Goal: Information Seeking & Learning: Learn about a topic

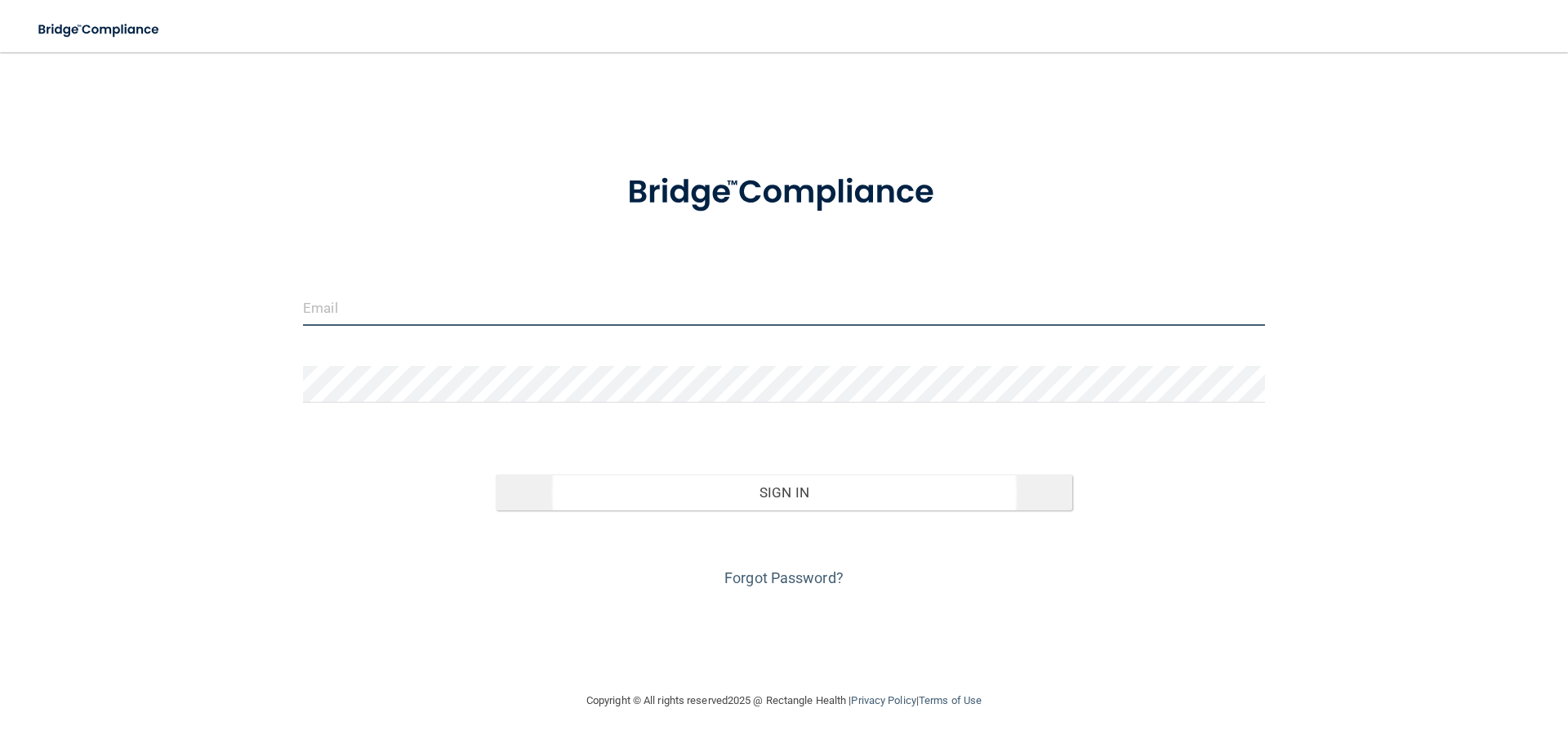
type input "[EMAIL_ADDRESS][DOMAIN_NAME]"
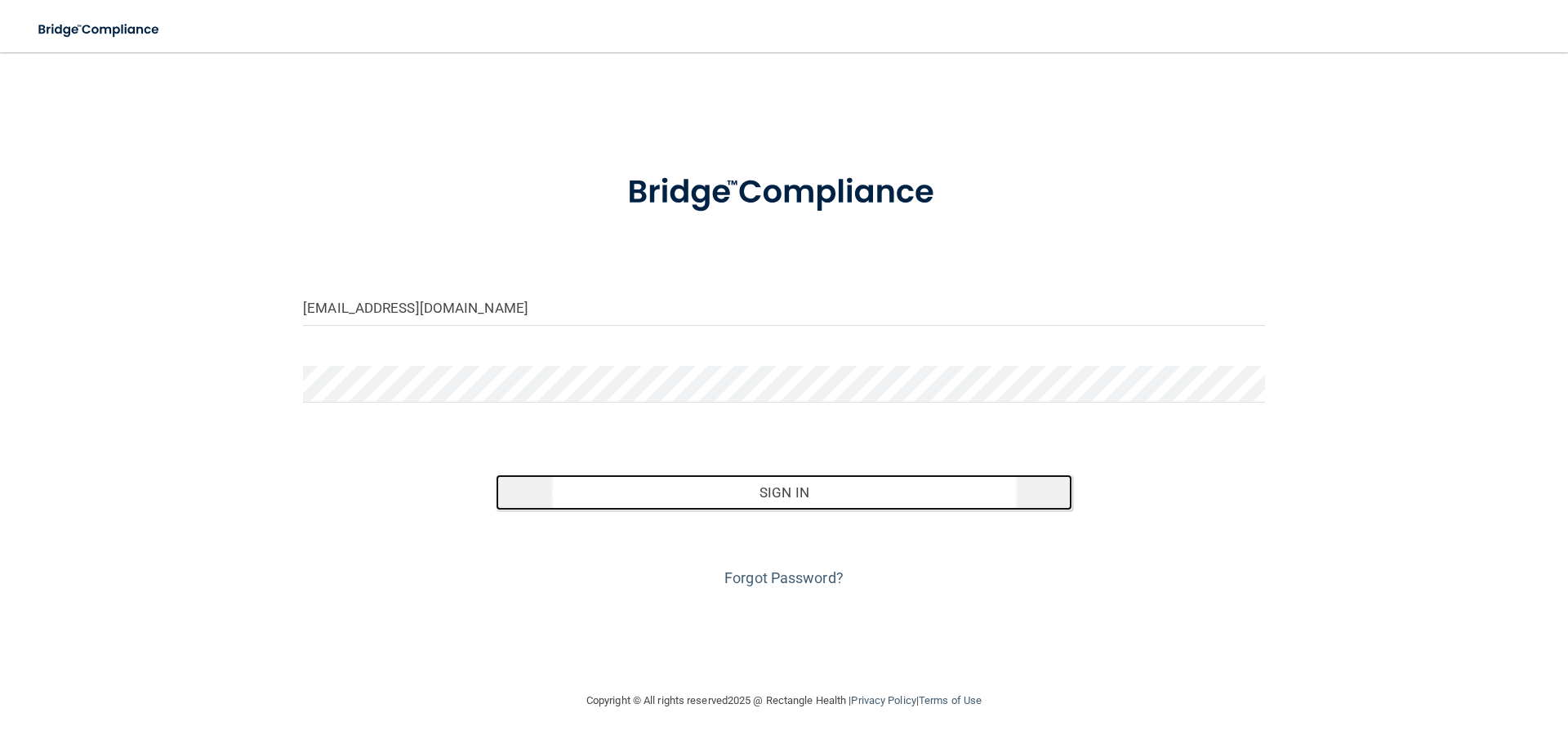
click at [807, 495] on button "Sign In" at bounding box center [784, 492] width 577 height 36
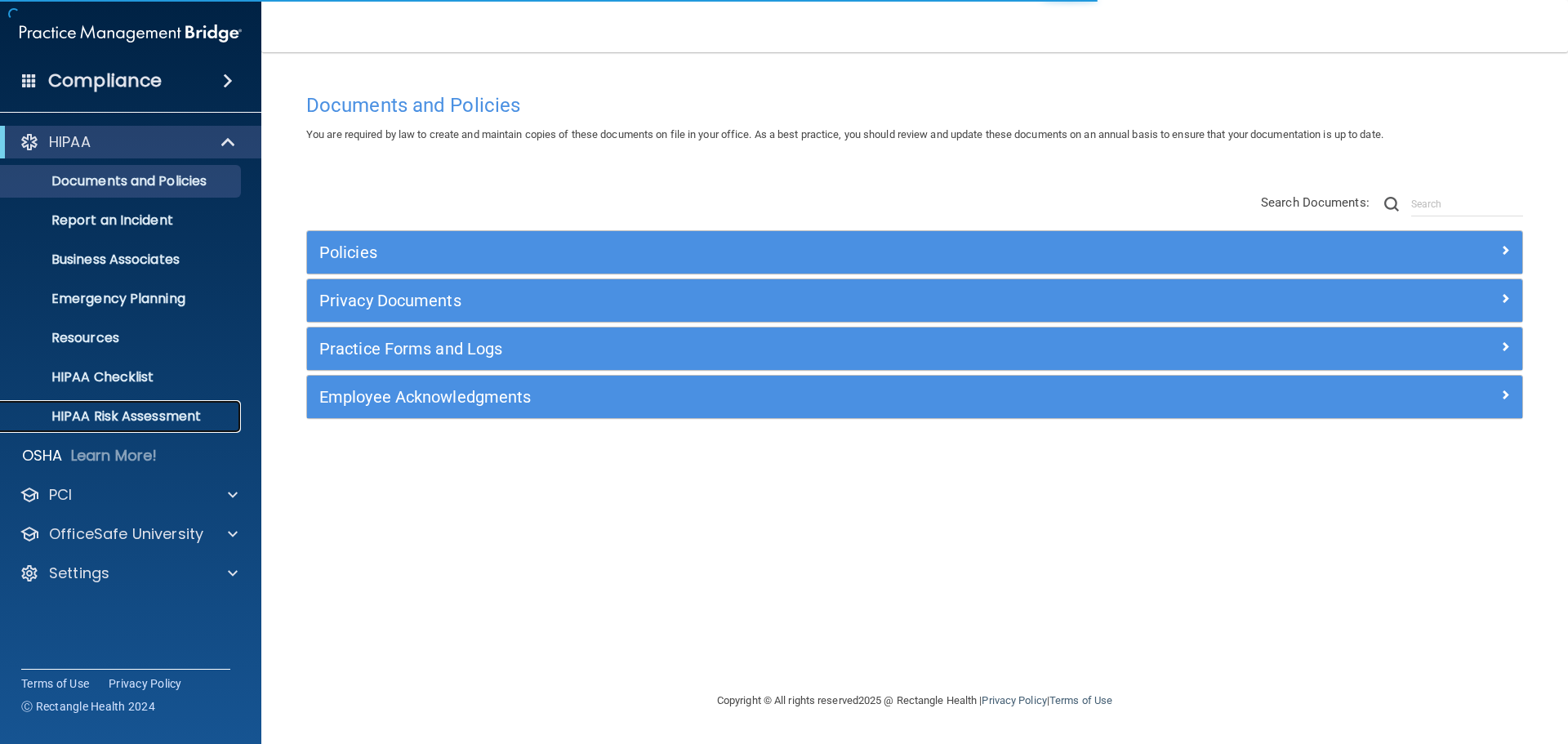
click at [87, 418] on p "HIPAA Risk Assessment" at bounding box center [122, 416] width 223 height 17
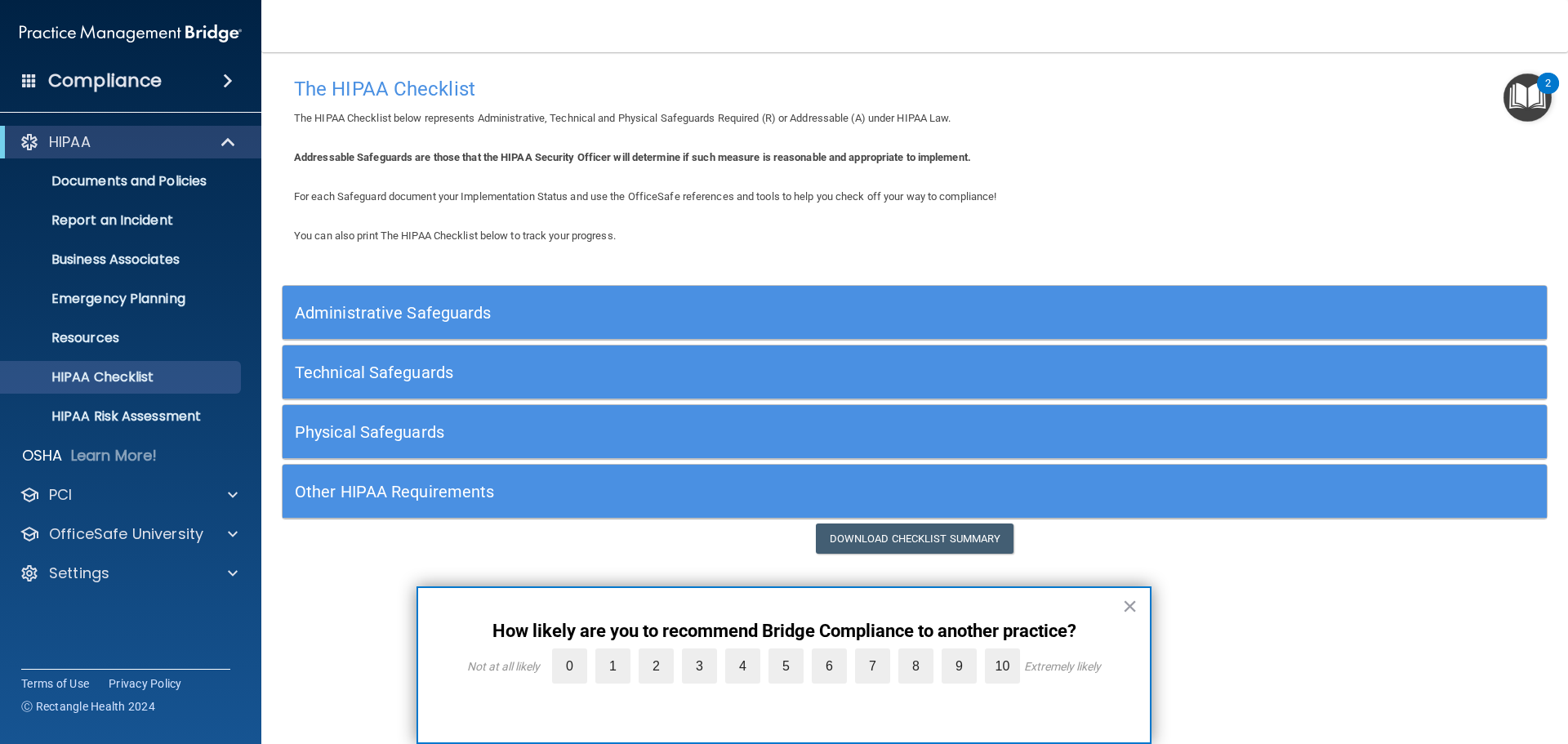
click at [1131, 609] on button "×" at bounding box center [1130, 606] width 16 height 26
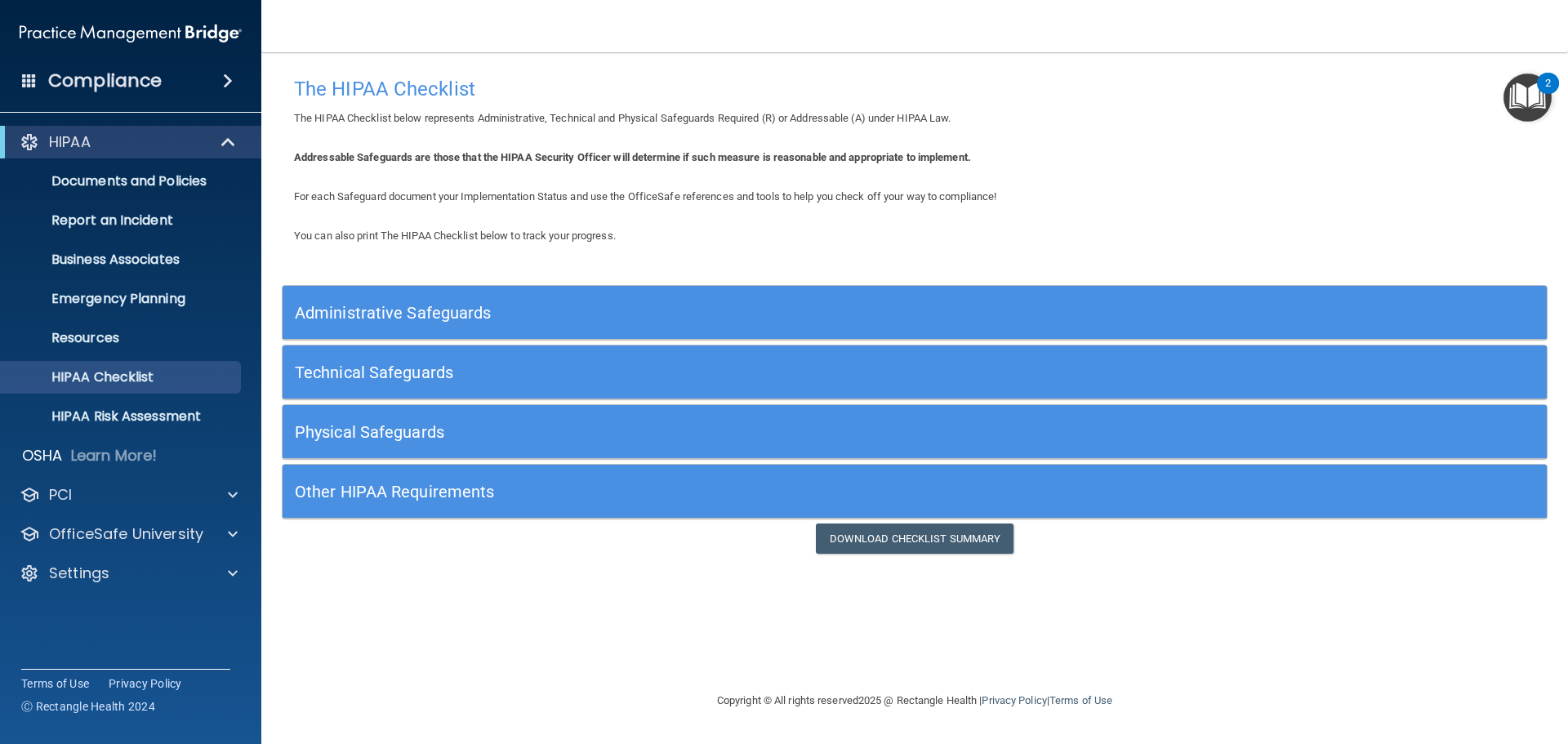
click at [409, 310] on h5 "Administrative Safeguards" at bounding box center [757, 312] width 924 height 18
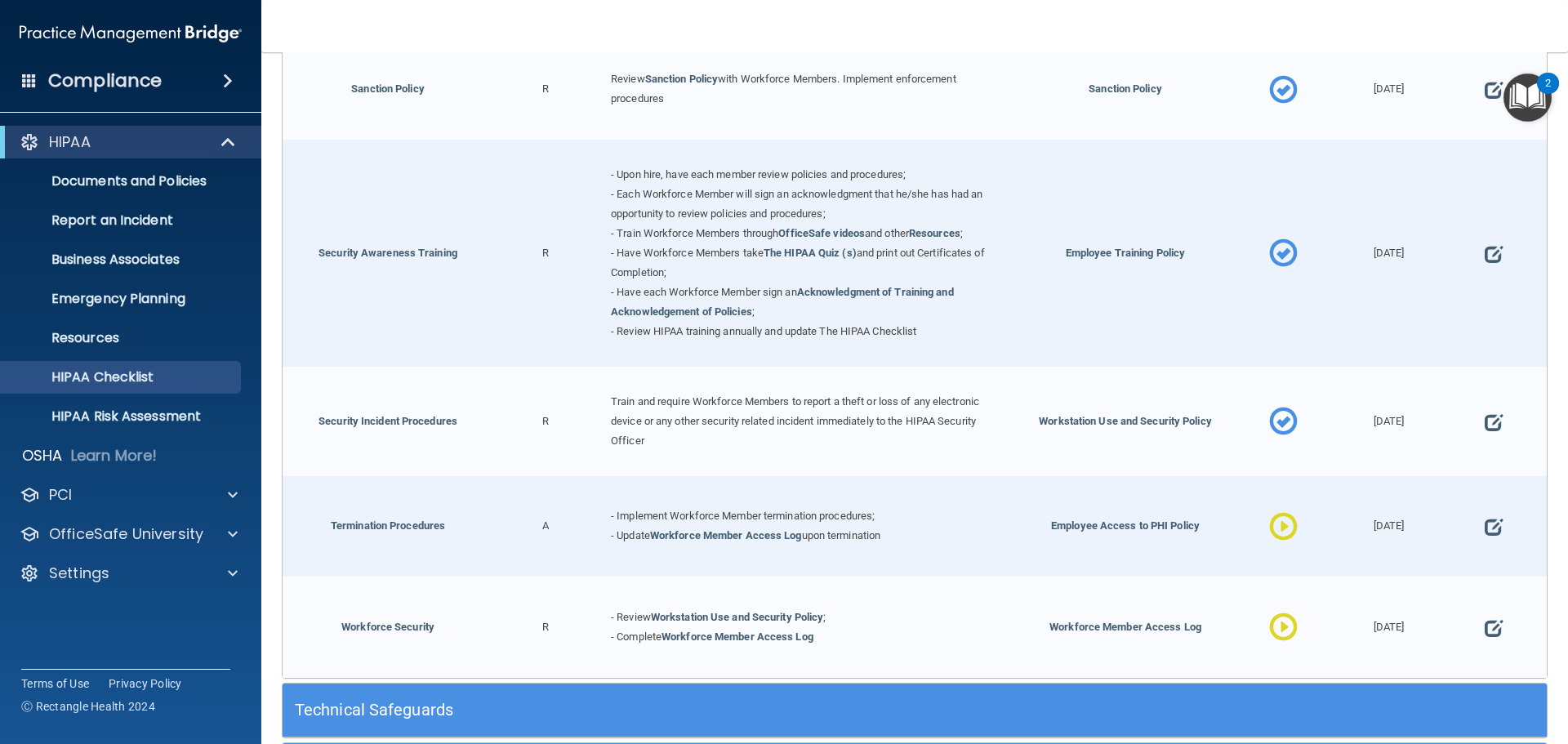
scroll to position [1470, 0]
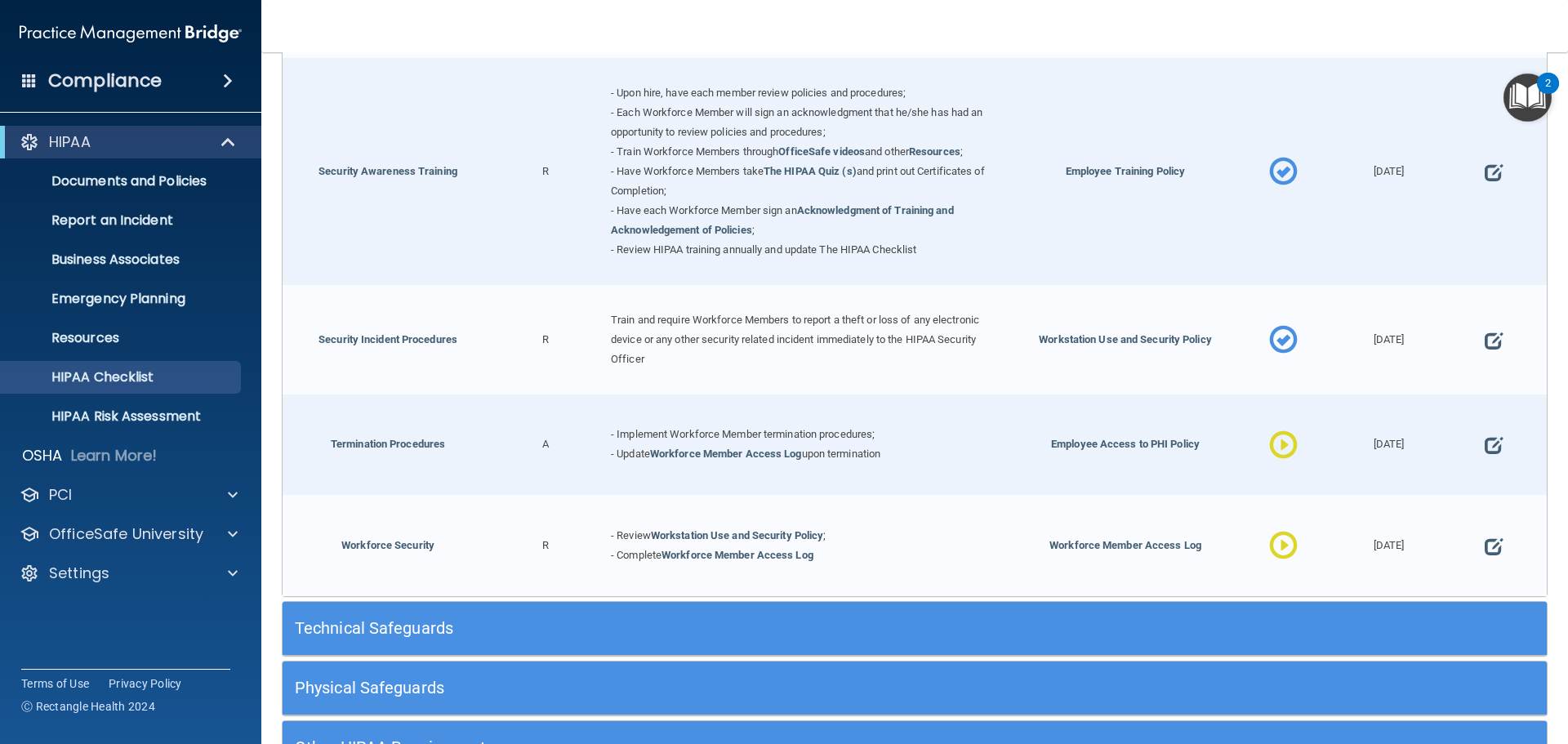
click at [372, 615] on div "Technical Safeguards" at bounding box center [757, 628] width 948 height 37
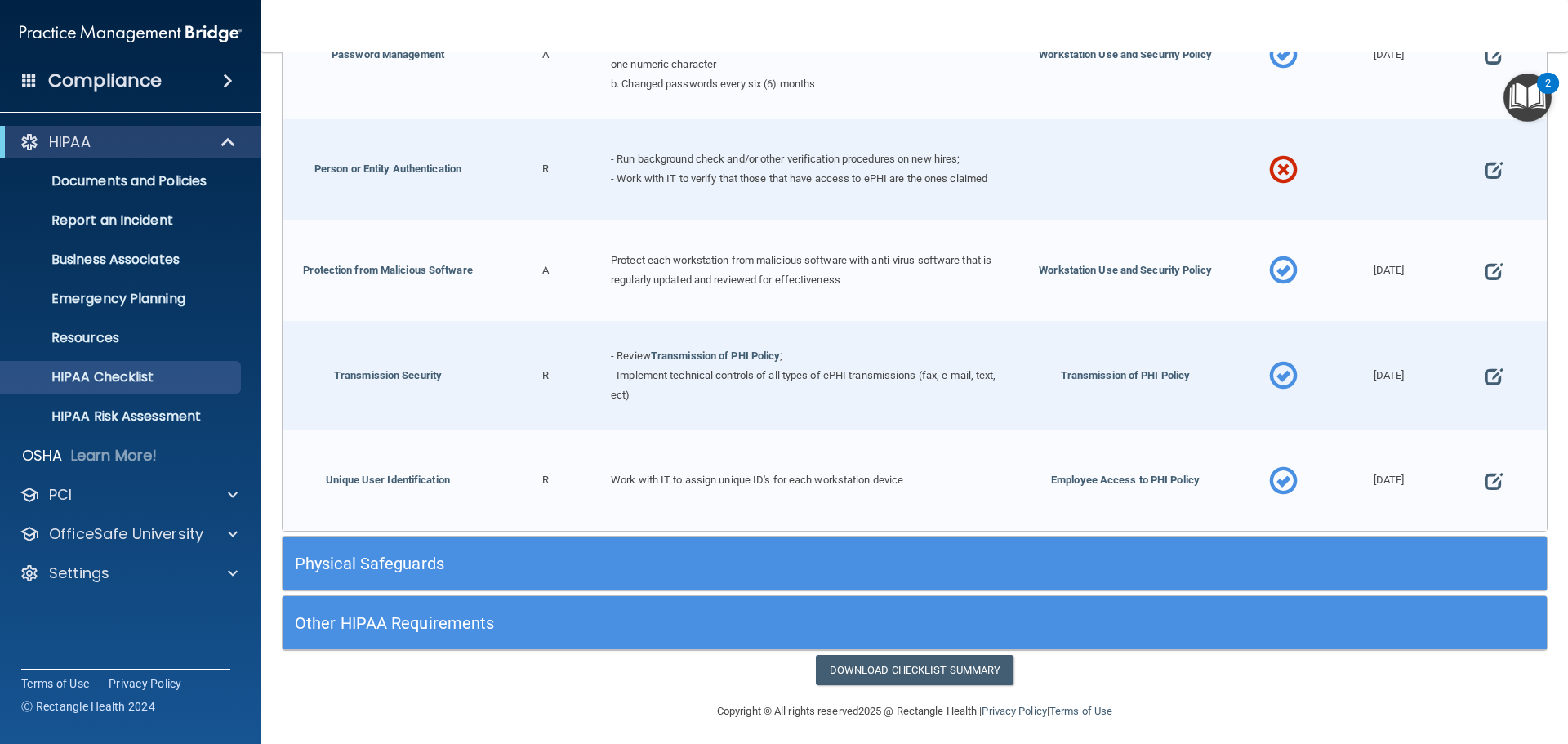
scroll to position [3022, 0]
click at [420, 554] on h5 "Physical Safeguards" at bounding box center [757, 563] width 924 height 18
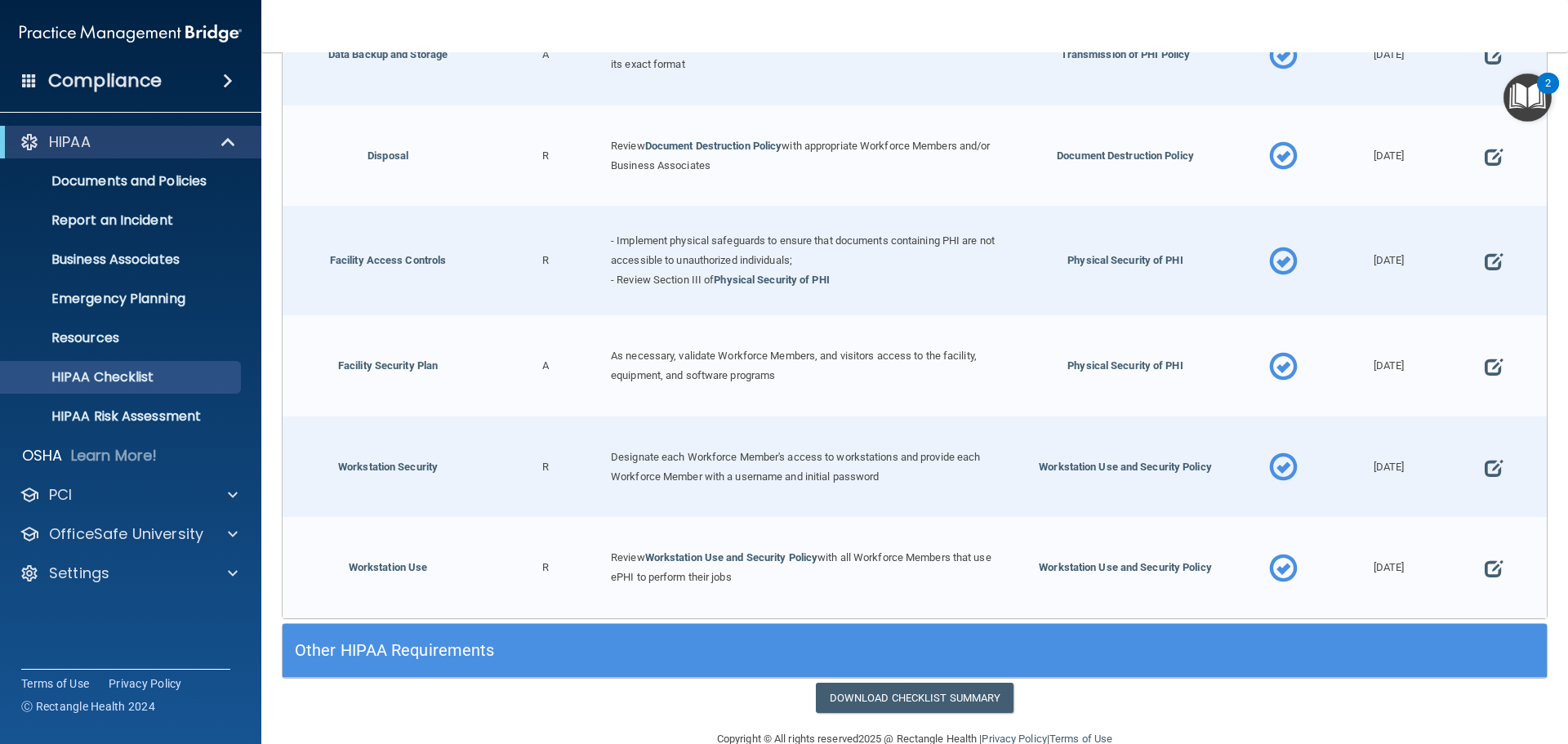
scroll to position [3800, 0]
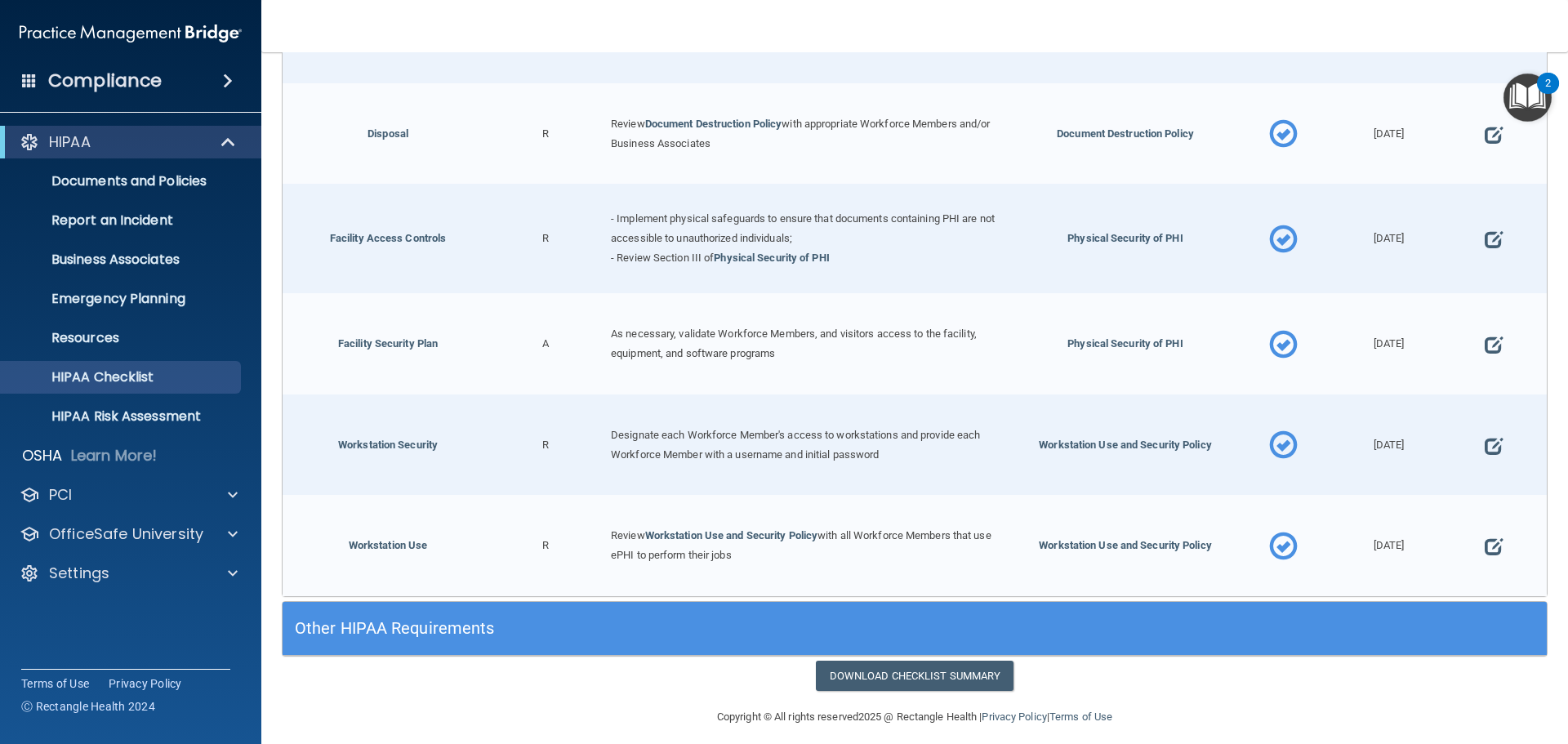
click at [471, 619] on h5 "Other HIPAA Requirements" at bounding box center [757, 628] width 924 height 18
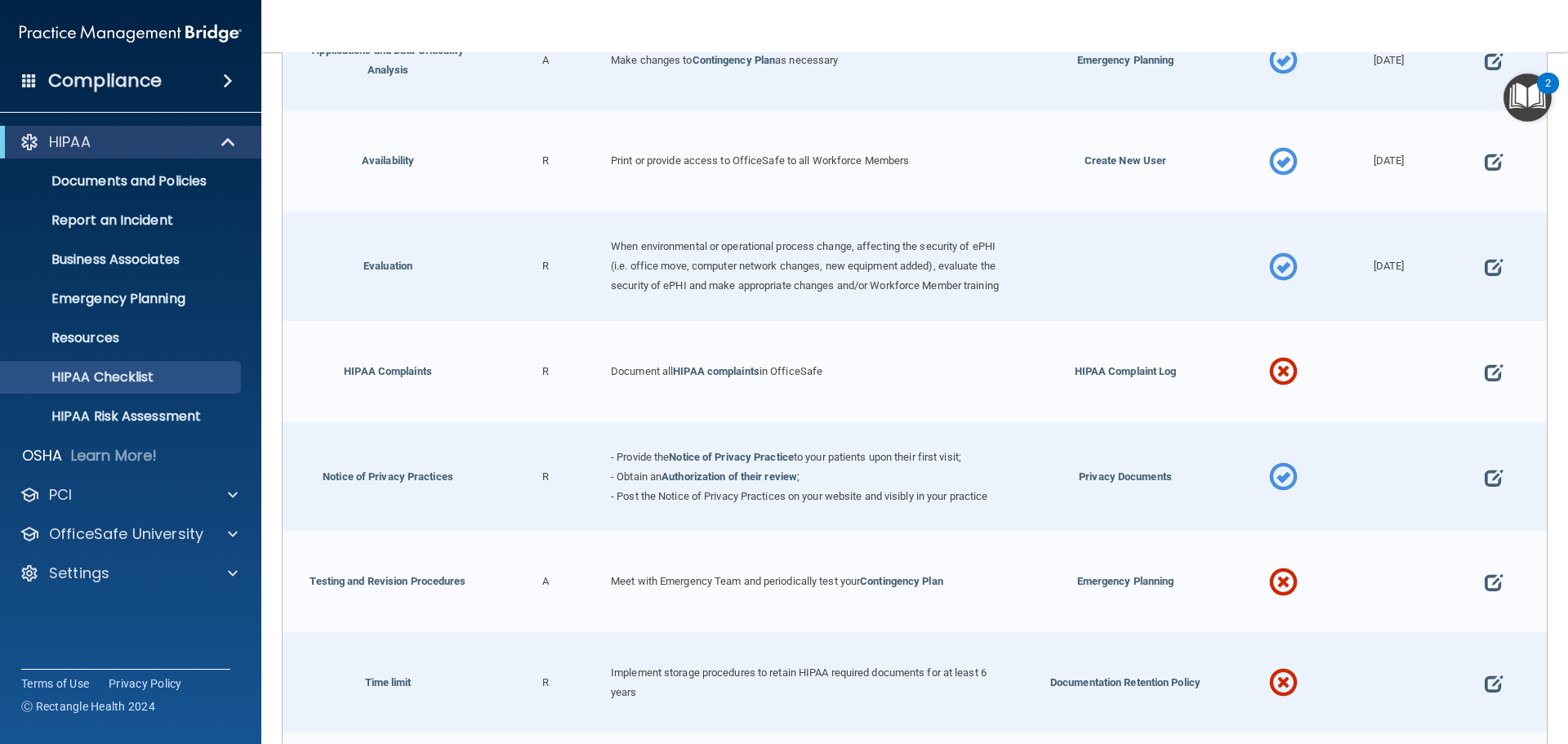
scroll to position [4699, 0]
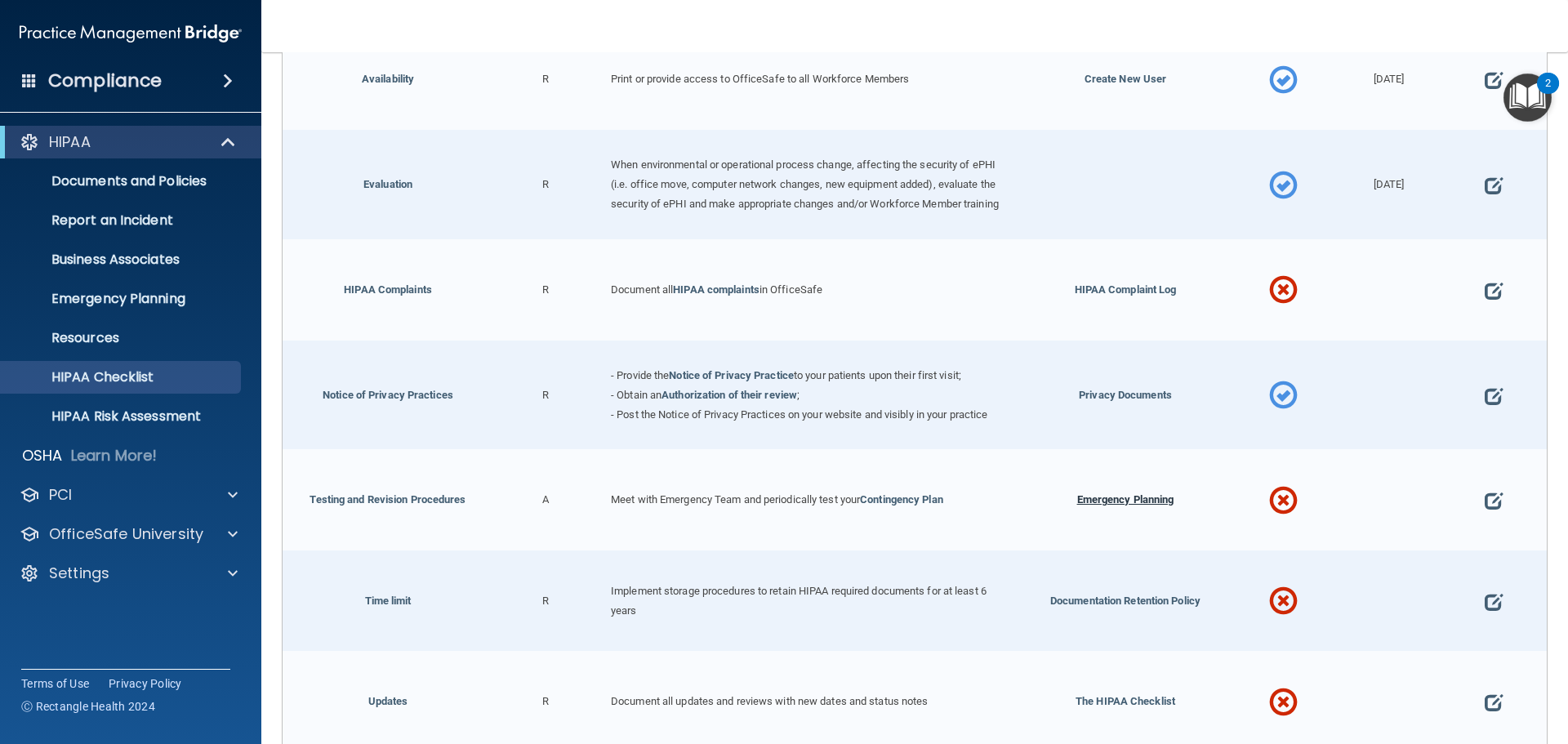
click at [1141, 504] on span "Emergency Planning" at bounding box center [1125, 499] width 97 height 13
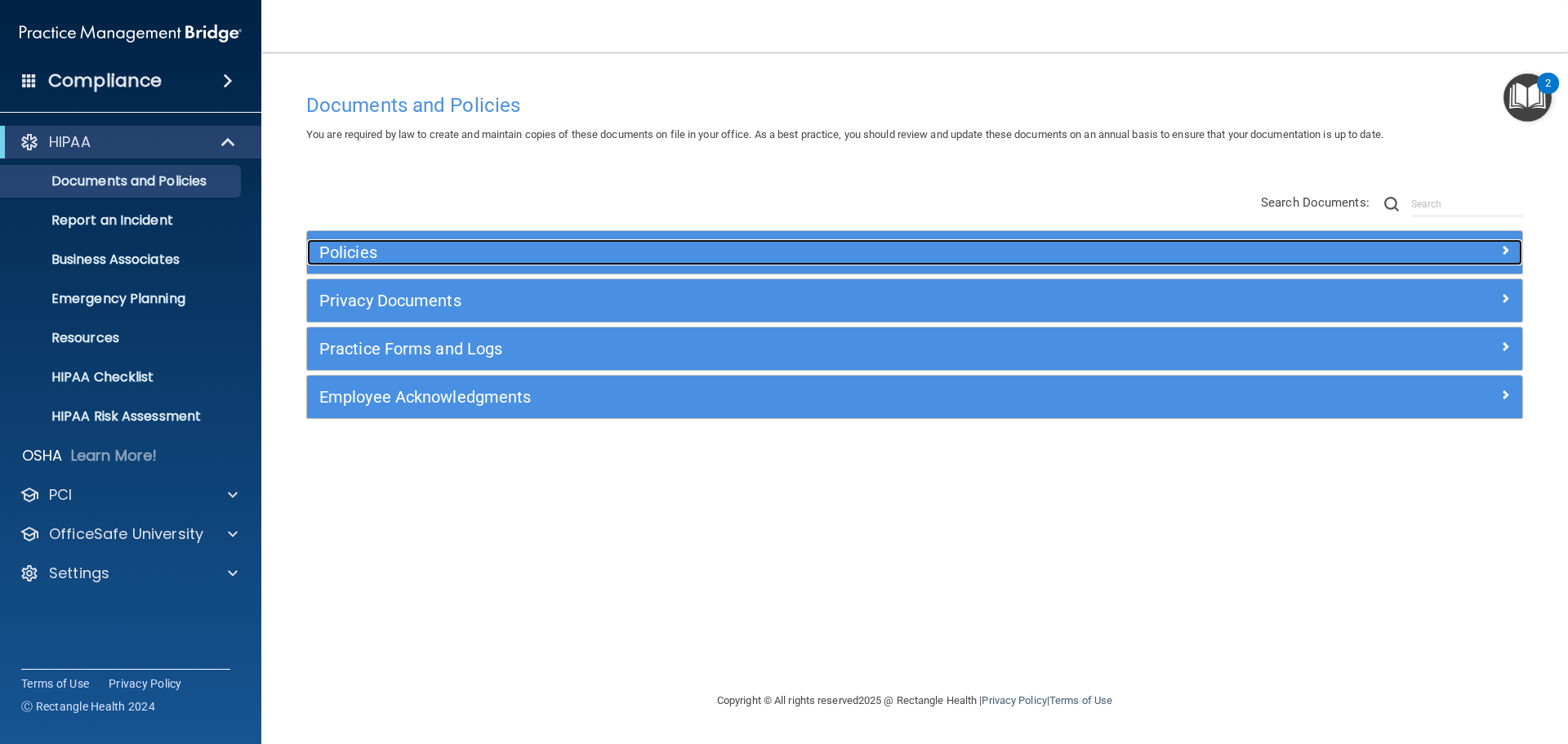
click at [367, 256] on h5 "Policies" at bounding box center [762, 253] width 887 height 18
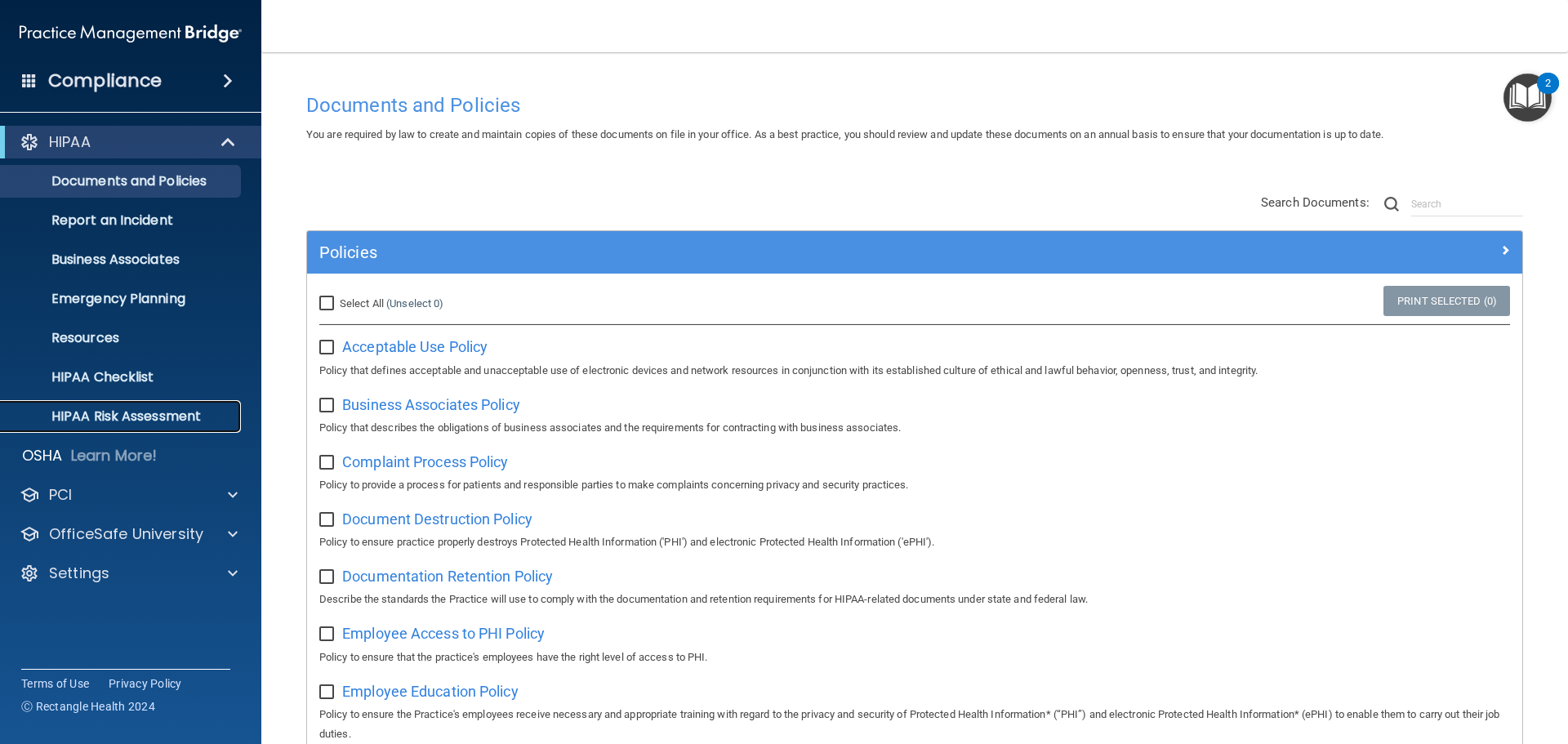
click at [113, 408] on p "HIPAA Risk Assessment" at bounding box center [122, 416] width 223 height 17
